Goal: Information Seeking & Learning: Learn about a topic

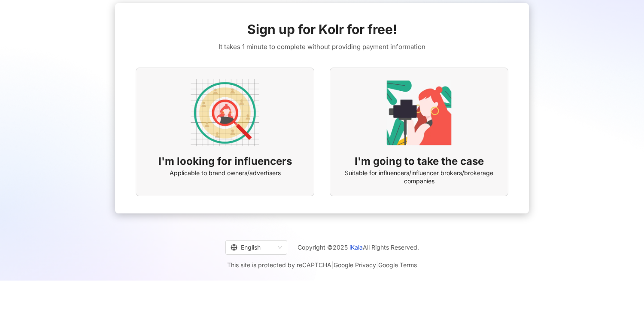
scroll to position [40, 0]
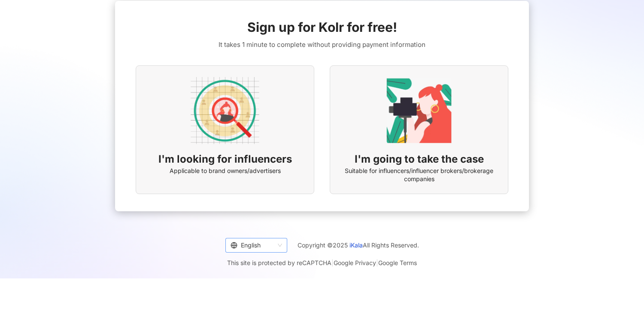
click at [278, 243] on span "English" at bounding box center [257, 245] width 52 height 14
click at [531, 223] on div "English Copyright © 2025 iKala All Rights Reserved. This site is protected by r…" at bounding box center [322, 249] width 644 height 58
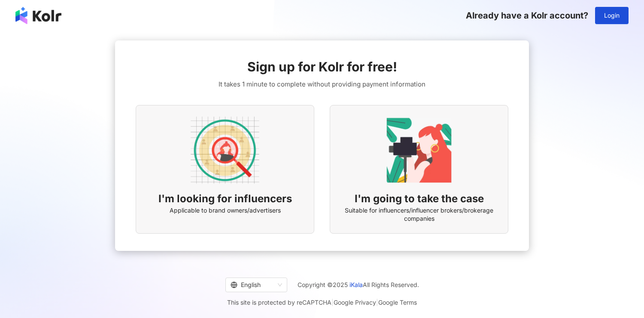
click at [250, 180] on img at bounding box center [225, 150] width 69 height 69
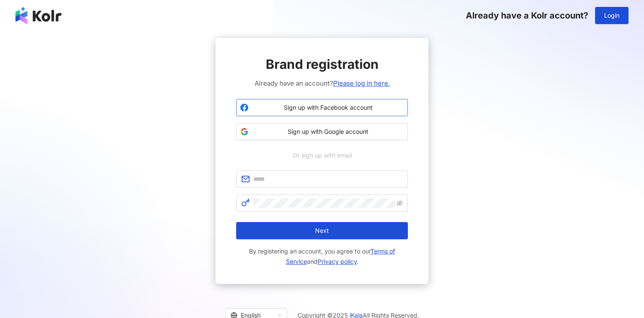
click at [360, 109] on span "Sign up with Facebook account" at bounding box center [328, 107] width 152 height 9
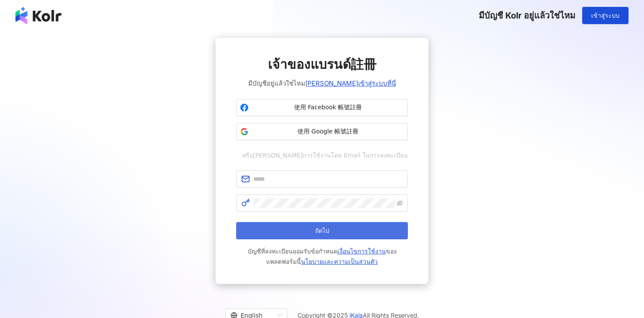
click at [379, 230] on button "ถัดไป" at bounding box center [322, 230] width 172 height 17
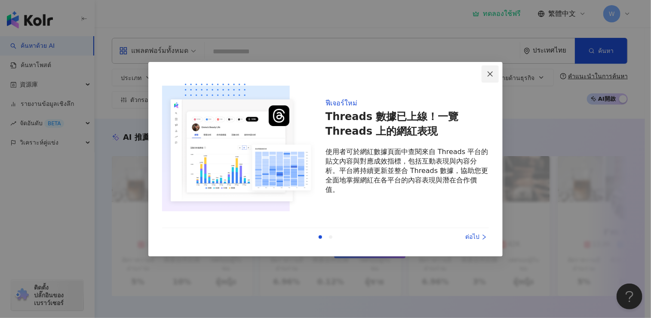
click at [491, 76] on icon "close" at bounding box center [489, 73] width 7 height 7
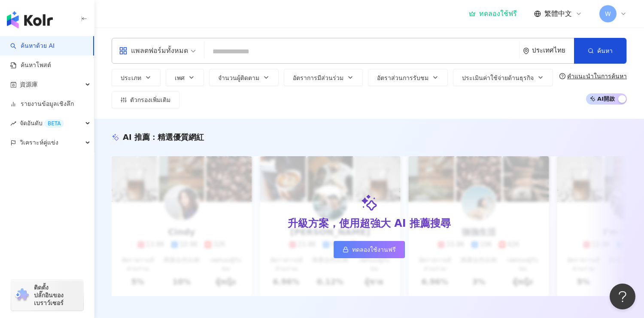
click at [552, 15] on span "繁體中文" at bounding box center [558, 13] width 27 height 9
click at [558, 51] on div "English" at bounding box center [562, 56] width 43 height 15
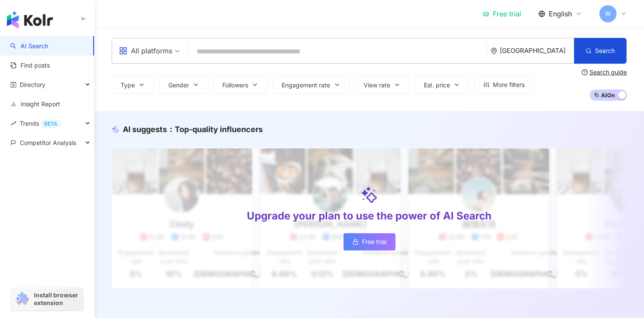
click at [616, 19] on div "W" at bounding box center [613, 13] width 27 height 17
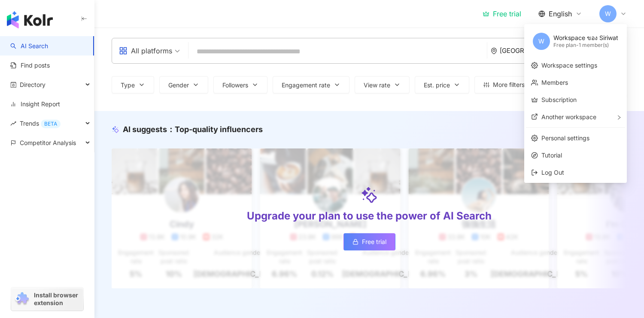
click at [445, 16] on div "Free trial English W" at bounding box center [370, 13] width 516 height 27
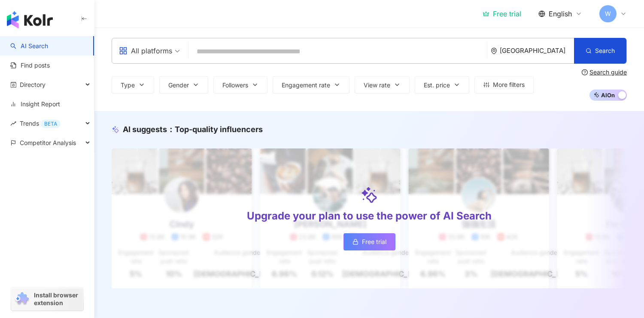
click at [223, 53] on input "search" at bounding box center [338, 51] width 292 height 16
click at [178, 56] on span "All platforms" at bounding box center [149, 51] width 61 height 14
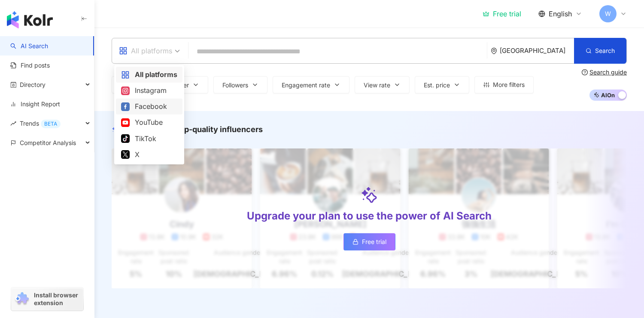
click at [141, 107] on div "Facebook" at bounding box center [149, 106] width 56 height 11
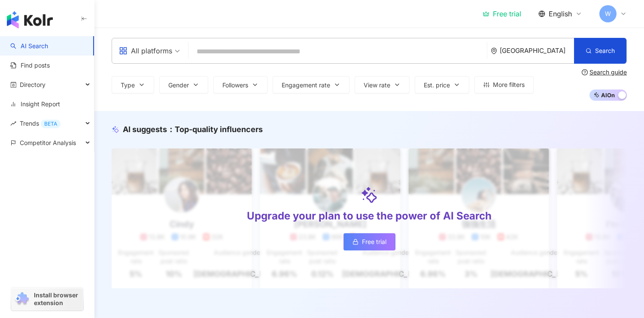
click at [249, 53] on input "search" at bounding box center [338, 51] width 292 height 16
click at [158, 51] on div "Facebook" at bounding box center [141, 51] width 44 height 14
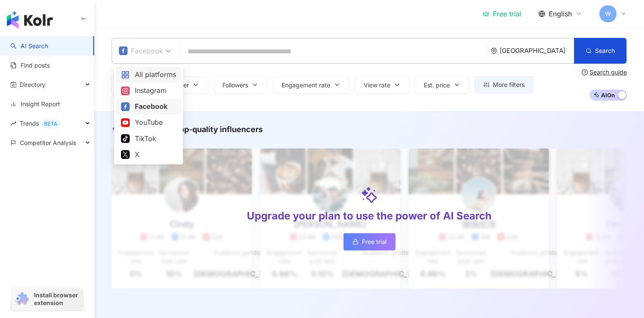
click at [160, 72] on div "All platforms" at bounding box center [148, 74] width 55 height 11
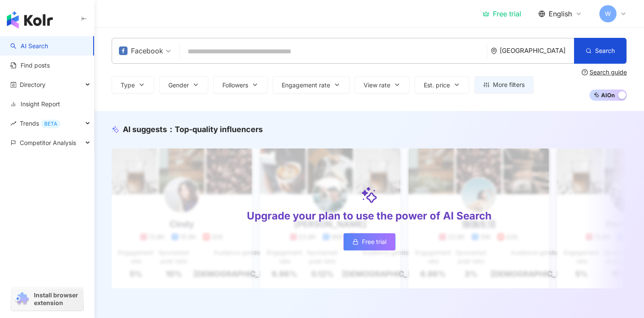
click at [228, 49] on input "search" at bounding box center [333, 51] width 301 height 16
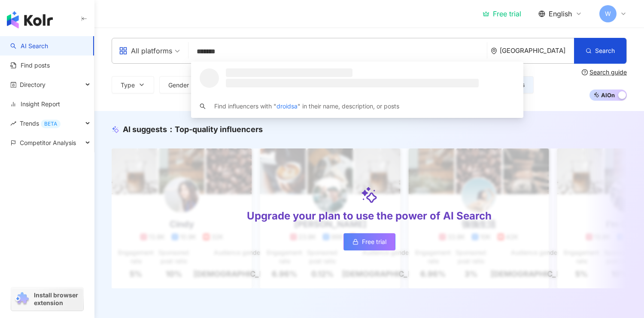
type input "********"
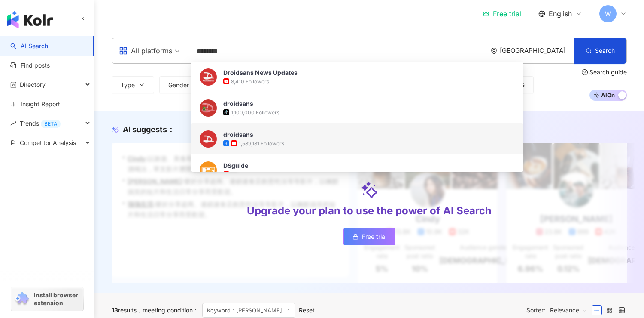
click at [330, 140] on div "1,589,181 Followers" at bounding box center [369, 143] width 292 height 9
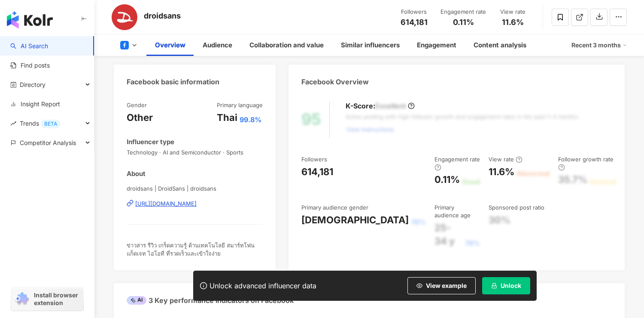
scroll to position [215, 0]
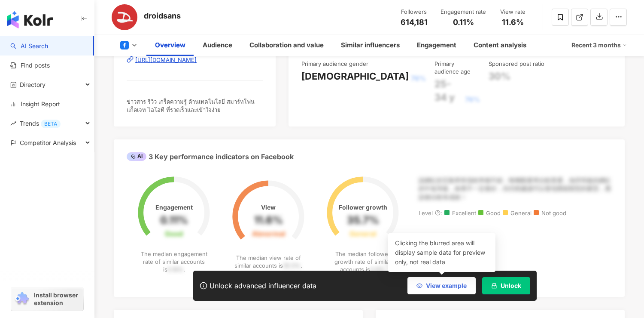
click at [420, 284] on icon "button" at bounding box center [420, 285] width 6 height 6
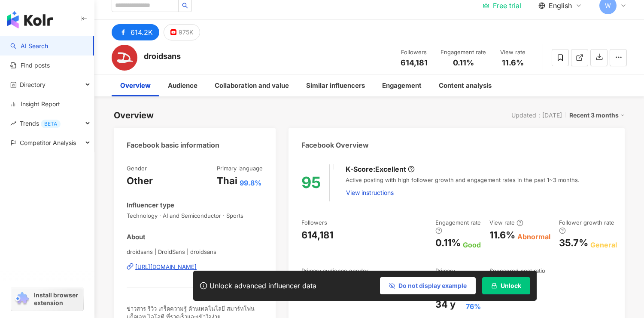
scroll to position [0, 0]
